Goal: Task Accomplishment & Management: Complete application form

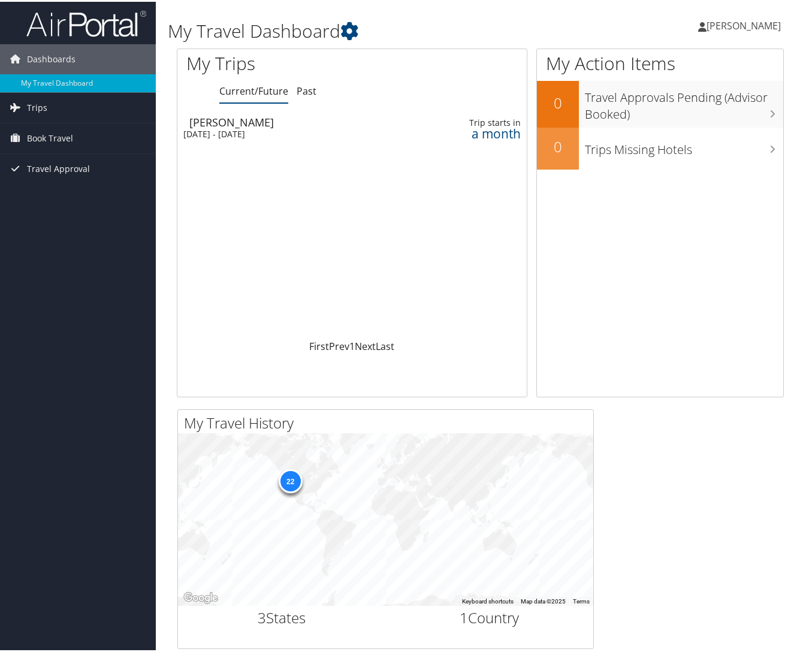
click at [264, 129] on div "[DATE] - [DATE]" at bounding box center [295, 132] width 224 height 11
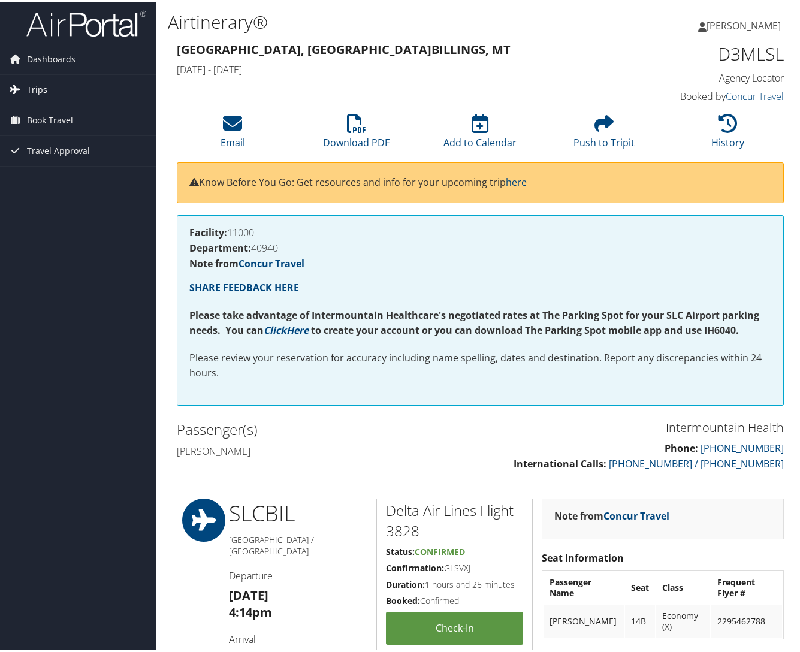
click at [32, 93] on span "Trips" at bounding box center [37, 88] width 20 height 30
click at [40, 111] on link "Current/Future Trips" at bounding box center [78, 112] width 156 height 18
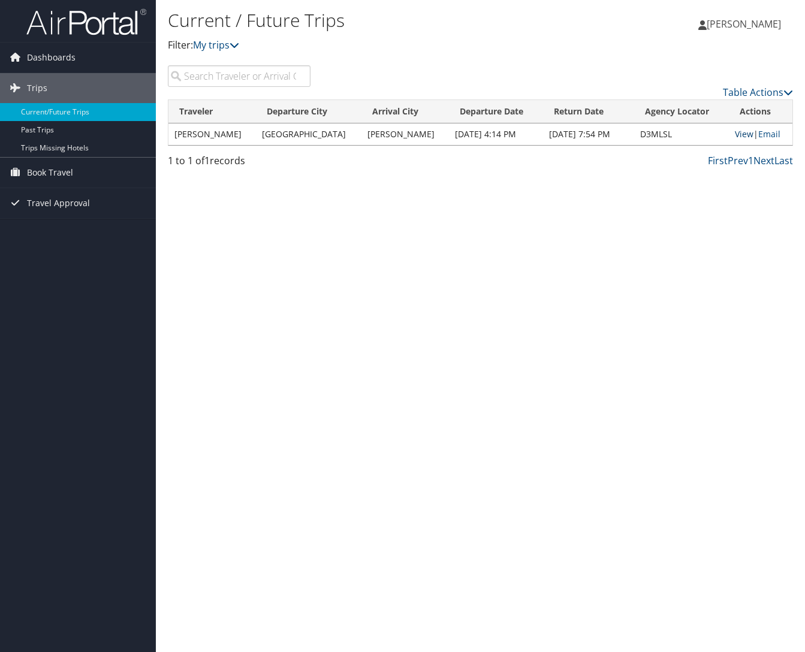
click at [738, 135] on link "View" at bounding box center [744, 133] width 19 height 11
click at [32, 176] on span "Book Travel" at bounding box center [50, 173] width 46 height 30
click at [45, 195] on link "Agent Booking Request" at bounding box center [78, 197] width 156 height 18
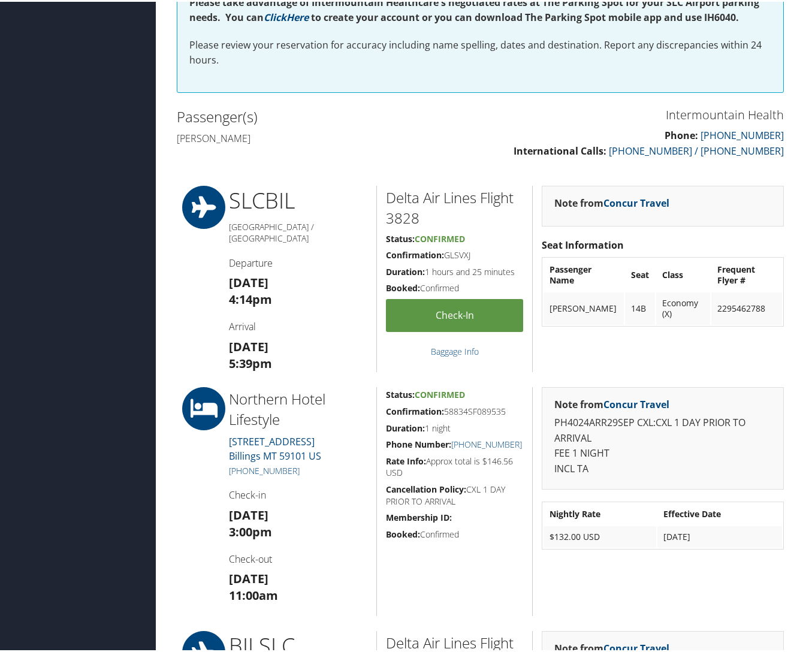
scroll to position [17, 0]
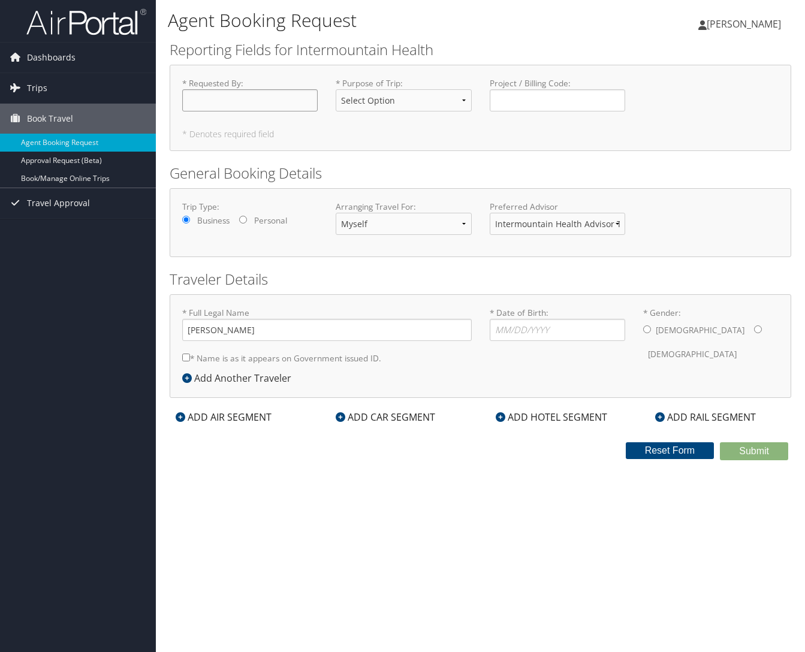
click at [265, 98] on input "* Requested By : Required" at bounding box center [249, 100] width 135 height 22
click at [401, 94] on select "Select Option 3rd Party Reimbursable Business CME Conf or Education Groups Pers…" at bounding box center [403, 100] width 135 height 22
select select "Business"
click at [336, 89] on select "Select Option 3rd Party Reimbursable Business CME Conf or Education Groups Pers…" at bounding box center [403, 100] width 135 height 22
click at [288, 106] on input "* Requested By : Required" at bounding box center [249, 100] width 135 height 22
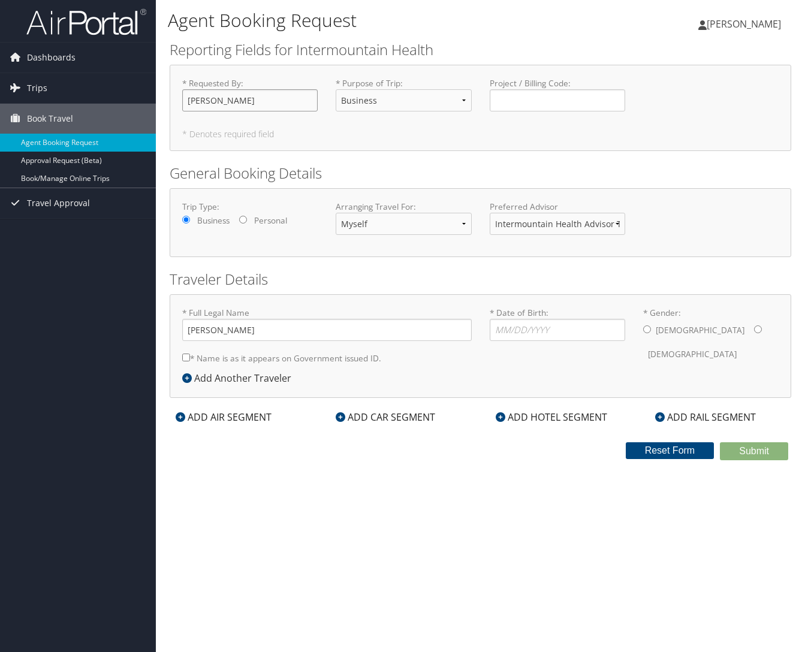
type input "[PERSON_NAME]"
select select "another"
select select "myself"
type input "Pete Longhurst"
click at [511, 327] on input "* Date of Birth: Invalid Date" at bounding box center [557, 330] width 135 height 22
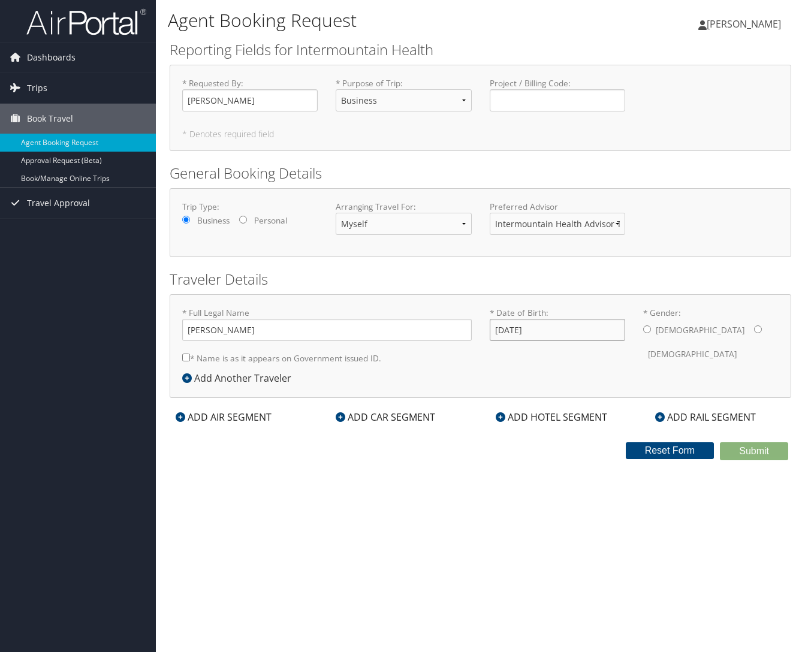
type input "02/11/1978"
click at [647, 333] on input "* Gender: Male Female" at bounding box center [647, 329] width 8 height 8
radio input "true"
click at [185, 357] on input "* Name is as it appears on Government issued ID." at bounding box center [186, 358] width 8 height 8
checkbox input "true"
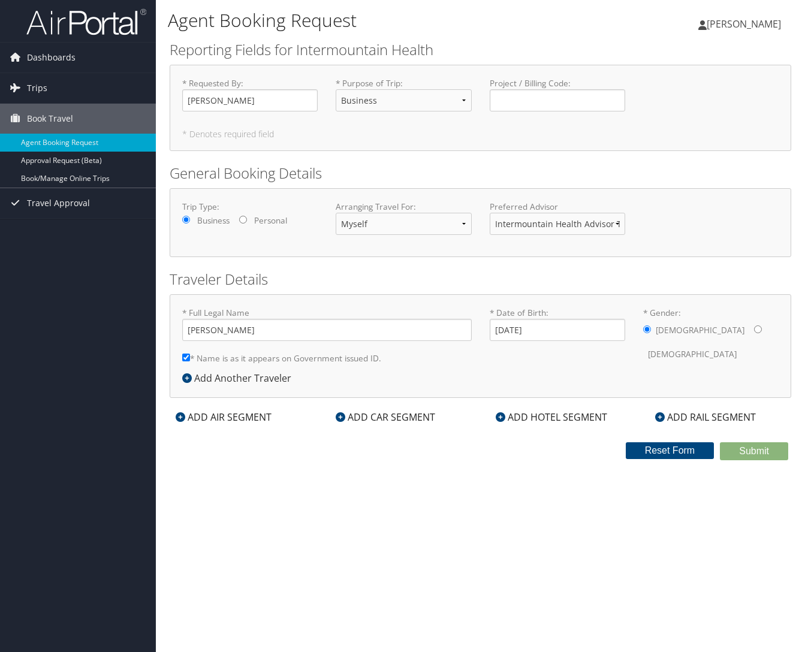
click at [185, 417] on icon at bounding box center [181, 417] width 10 height 10
